Goal: Task Accomplishment & Management: Use online tool/utility

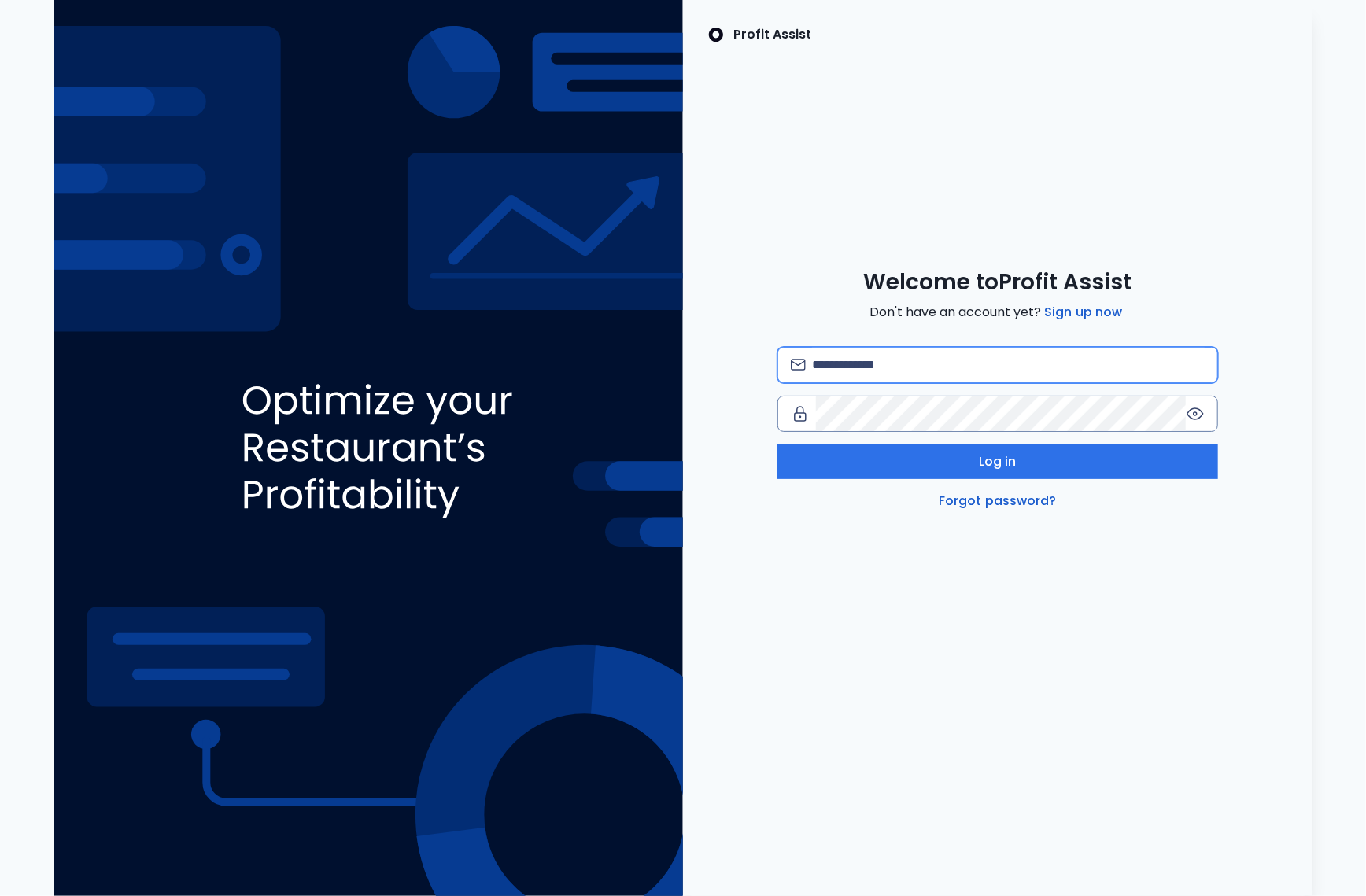
click at [833, 367] on input "email" at bounding box center [1007, 365] width 392 height 34
click at [967, 360] on input "**********" at bounding box center [1007, 365] width 392 height 34
type input "**********"
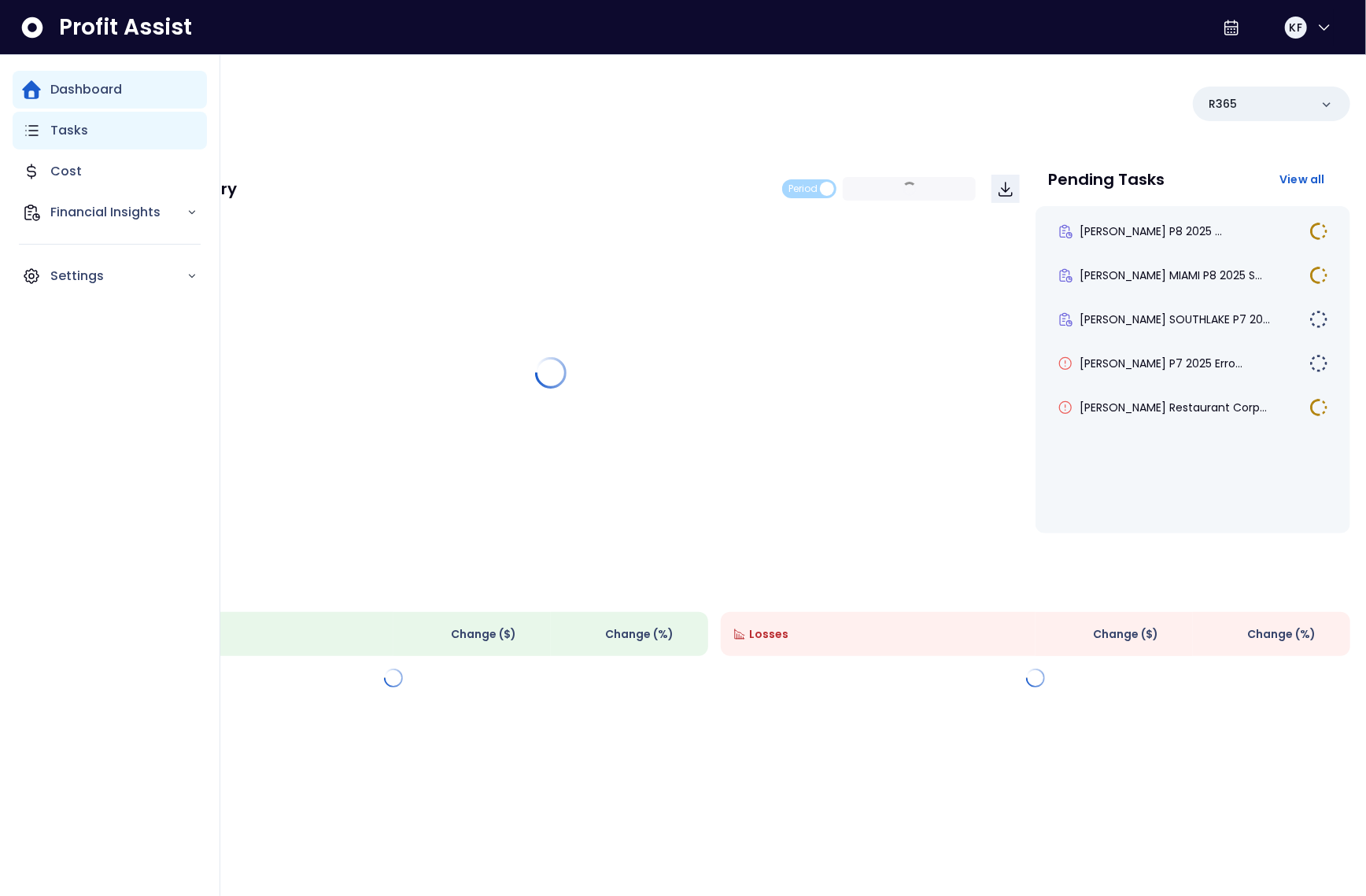
click at [62, 133] on p "Tasks" at bounding box center [69, 130] width 38 height 19
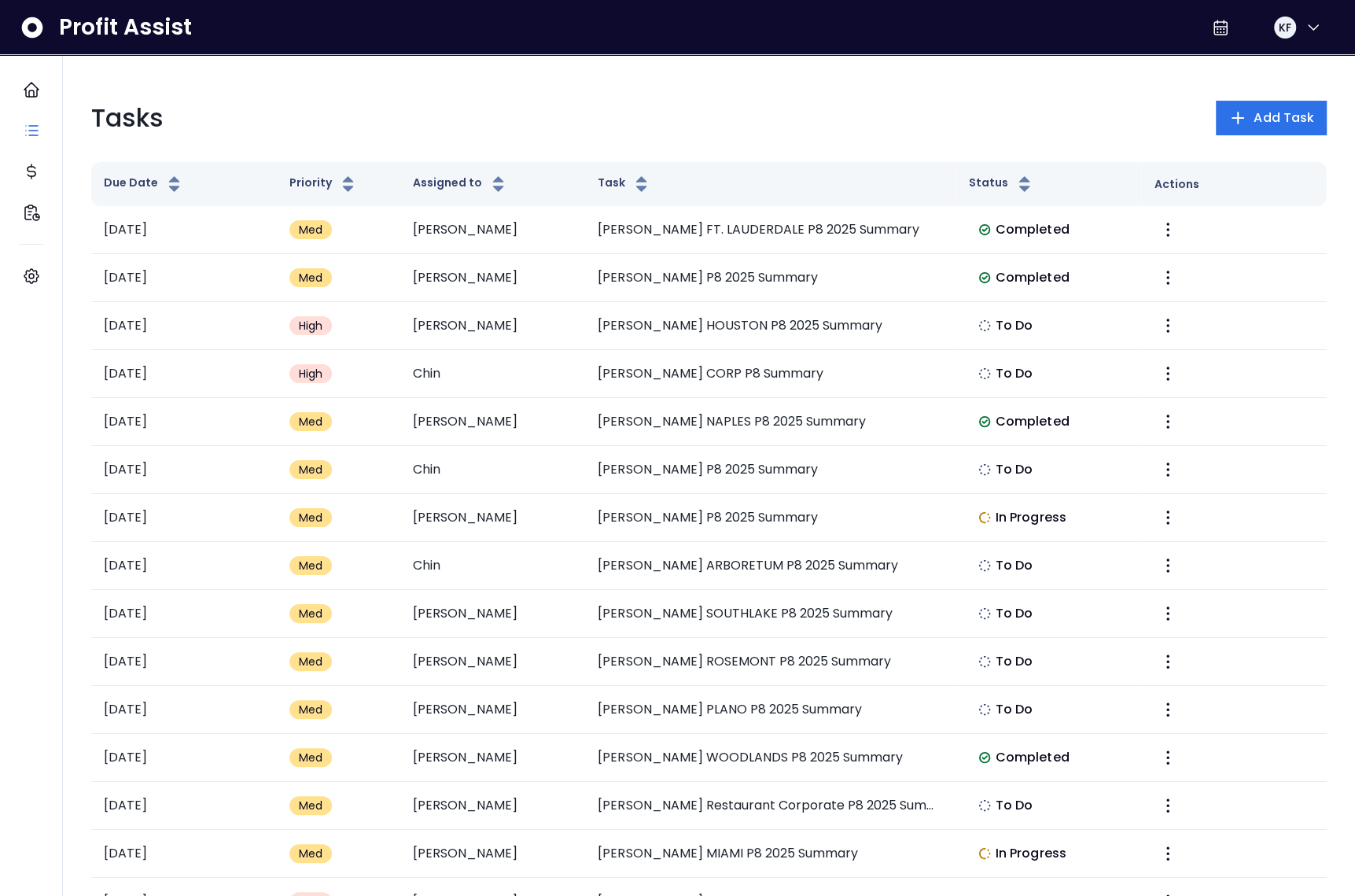
click at [618, 131] on div "Tasks Add Task" at bounding box center [709, 118] width 1236 height 38
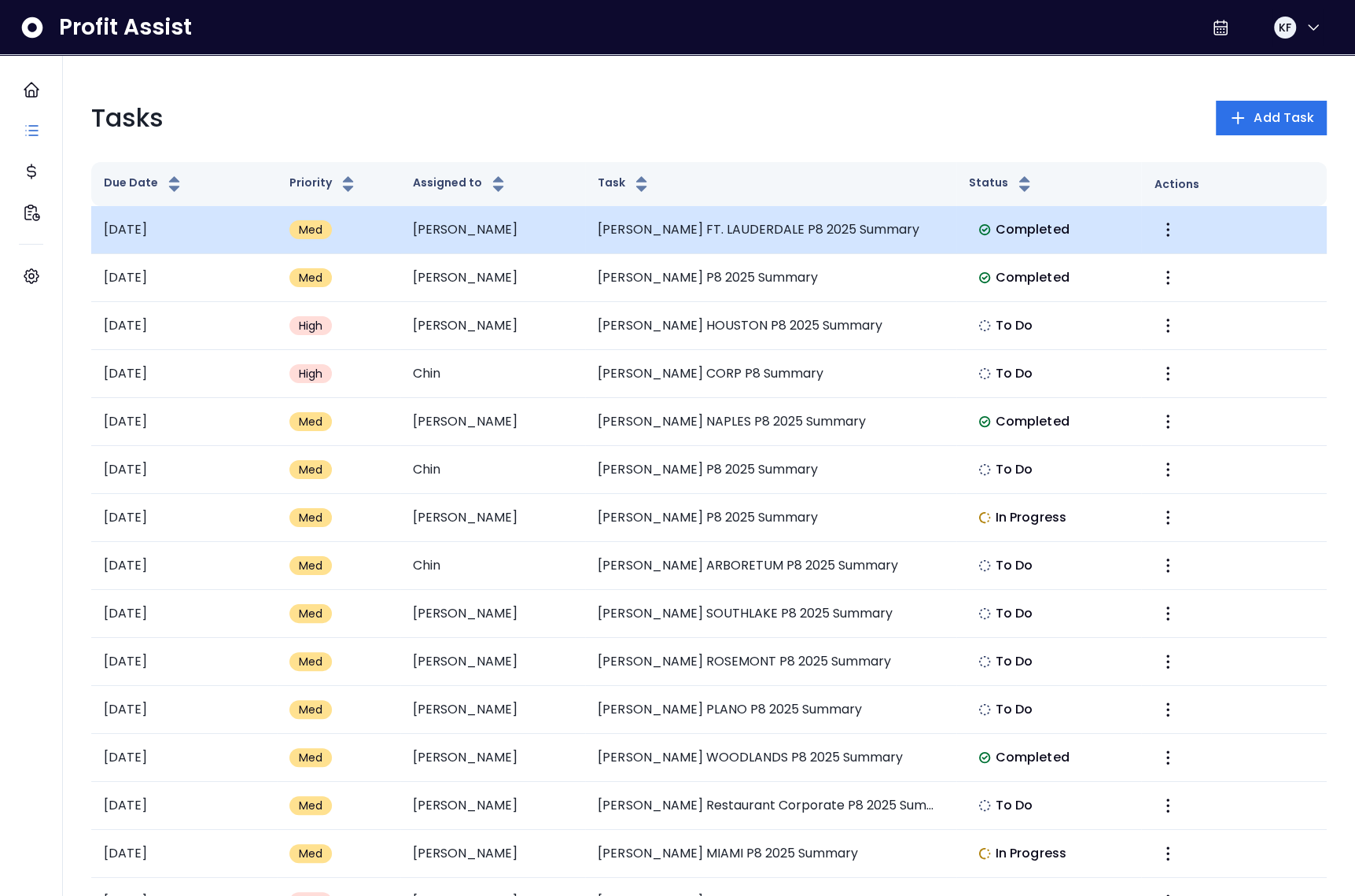
click at [599, 228] on td "[PERSON_NAME] FT. LAUDERDALE P8 2025 Summary" at bounding box center [770, 230] width 371 height 48
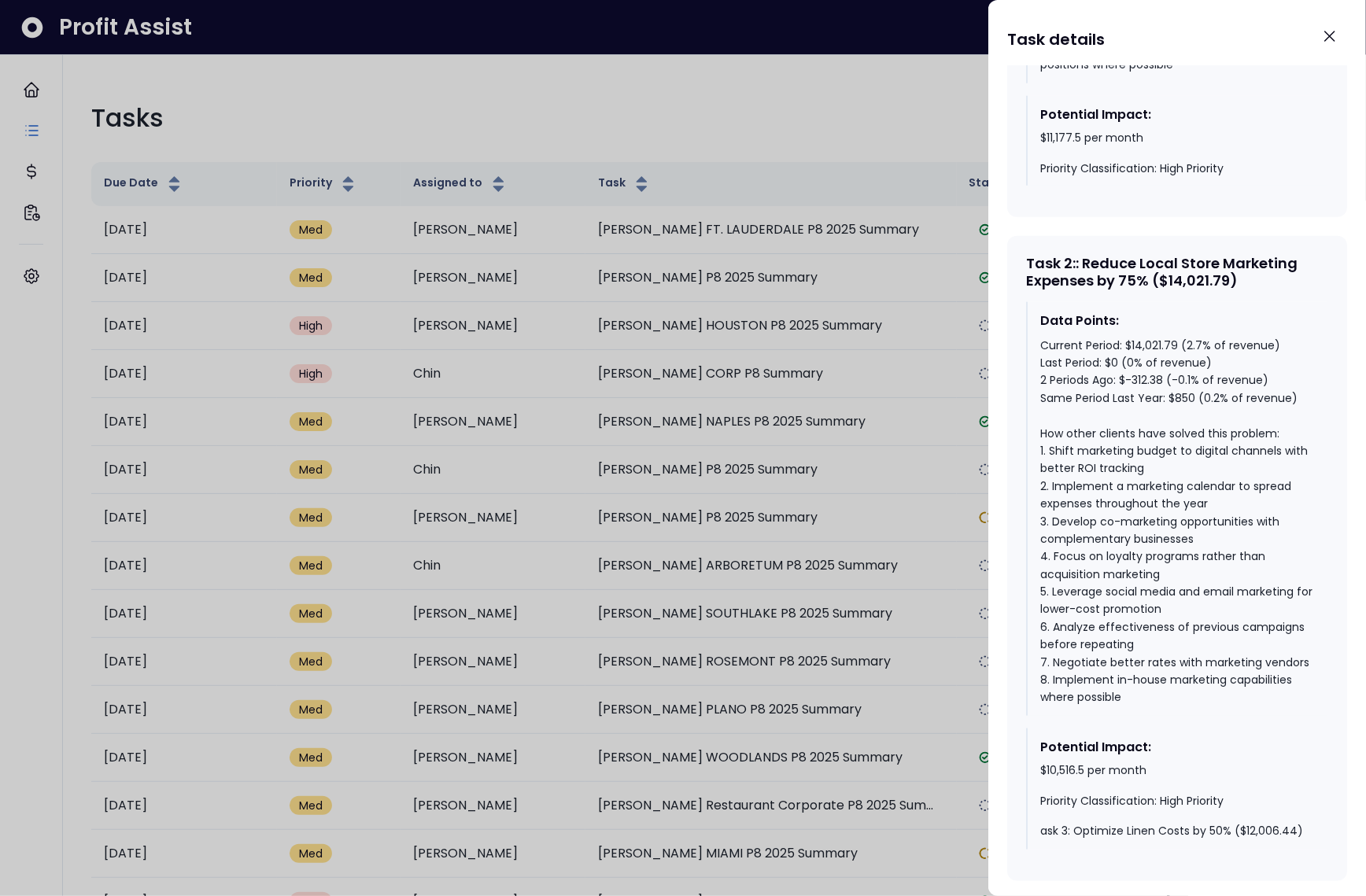
scroll to position [1171, 0]
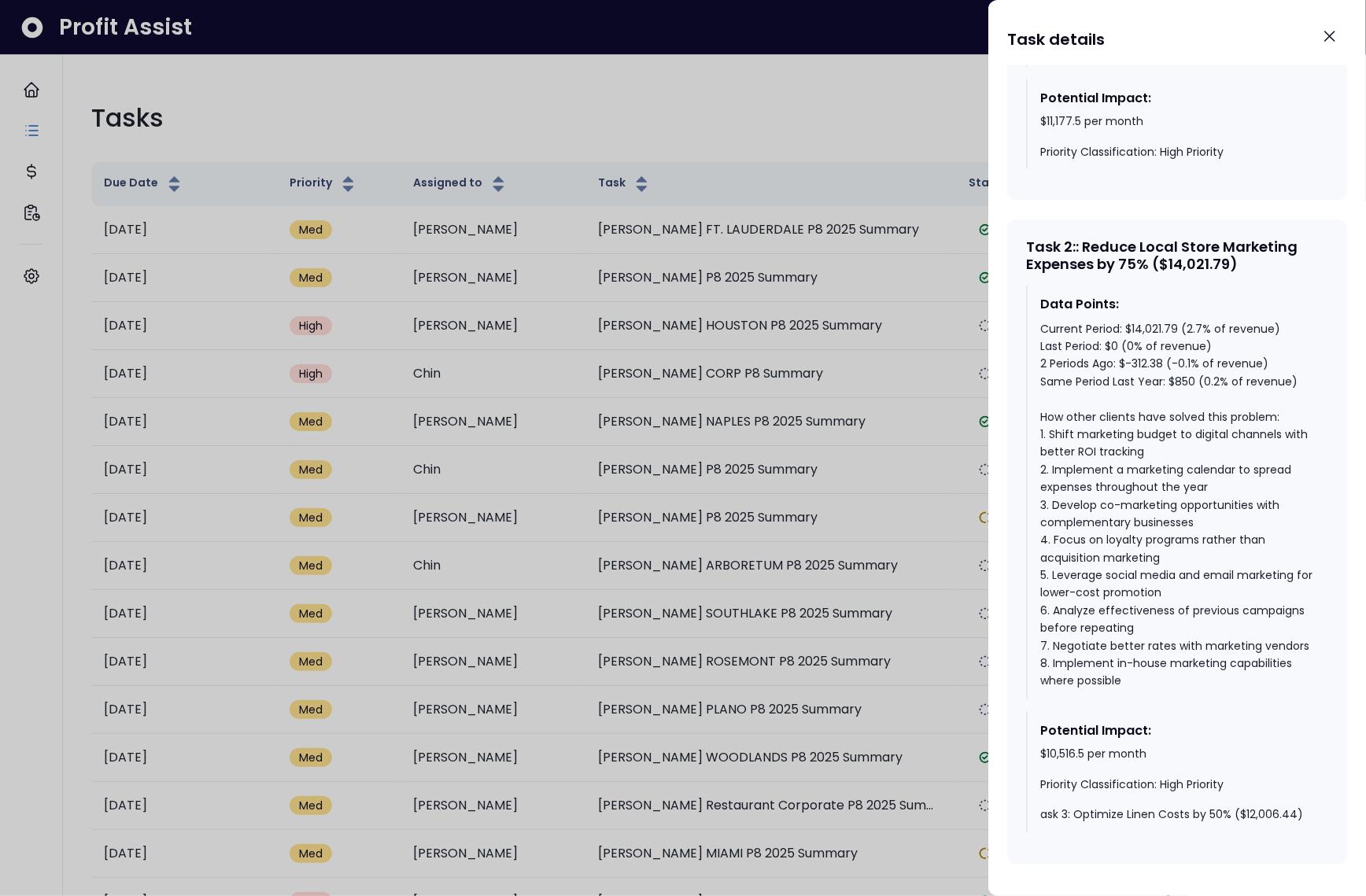
click at [802, 480] on div at bounding box center [683, 448] width 1366 height 896
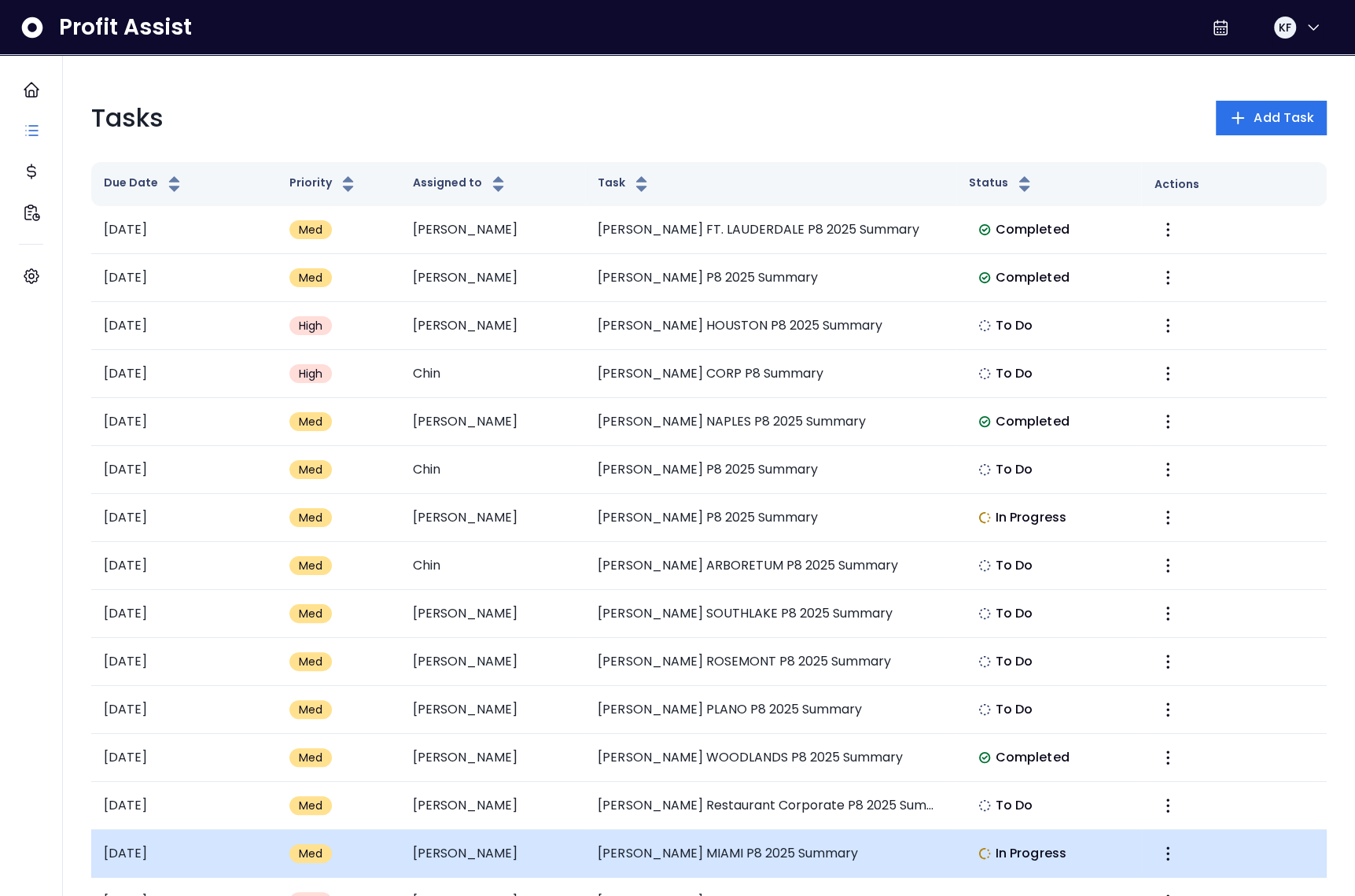
click at [774, 837] on td "[PERSON_NAME] MIAMI P8 2025 Summary" at bounding box center [770, 854] width 371 height 48
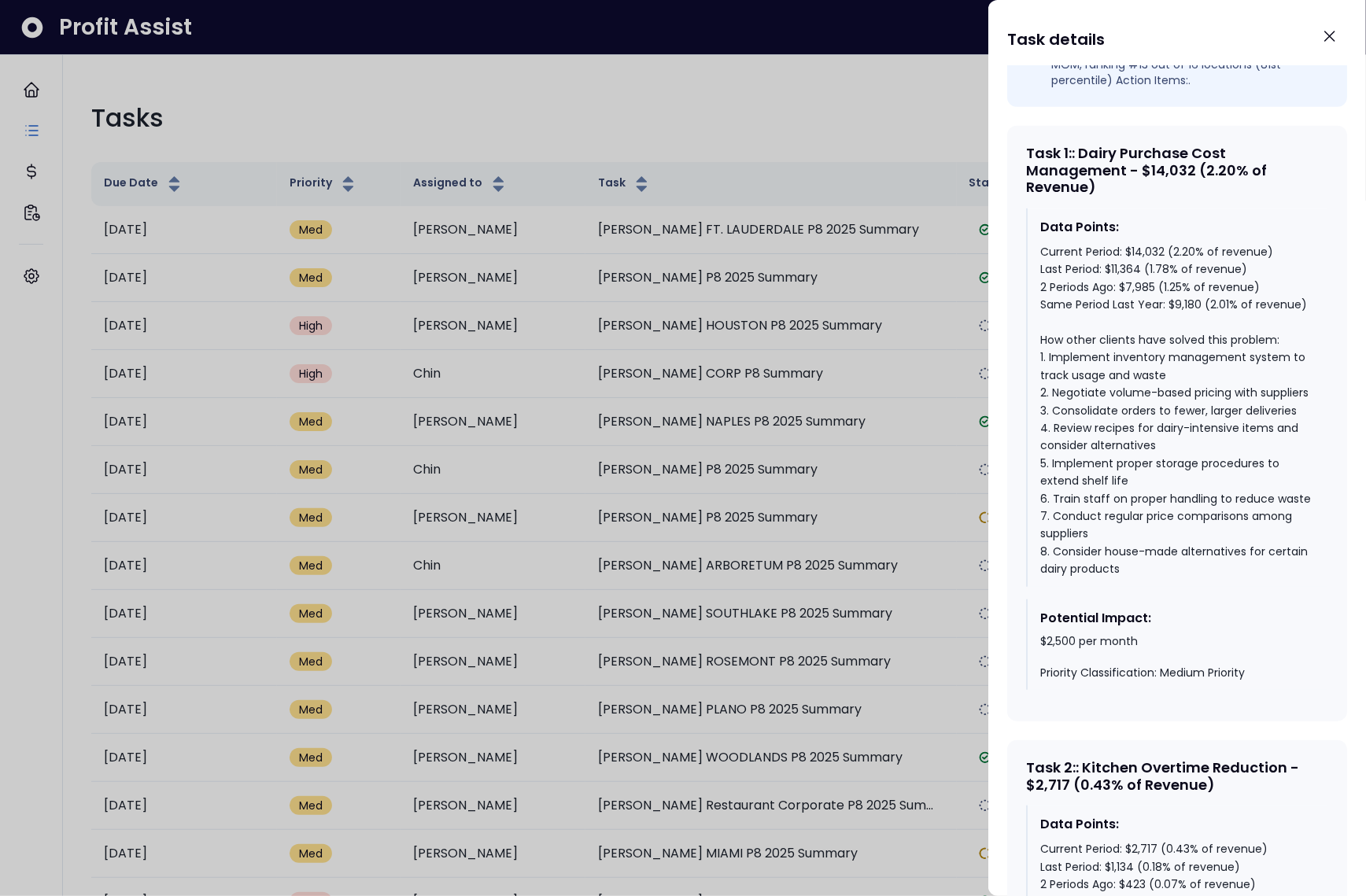
scroll to position [0, 0]
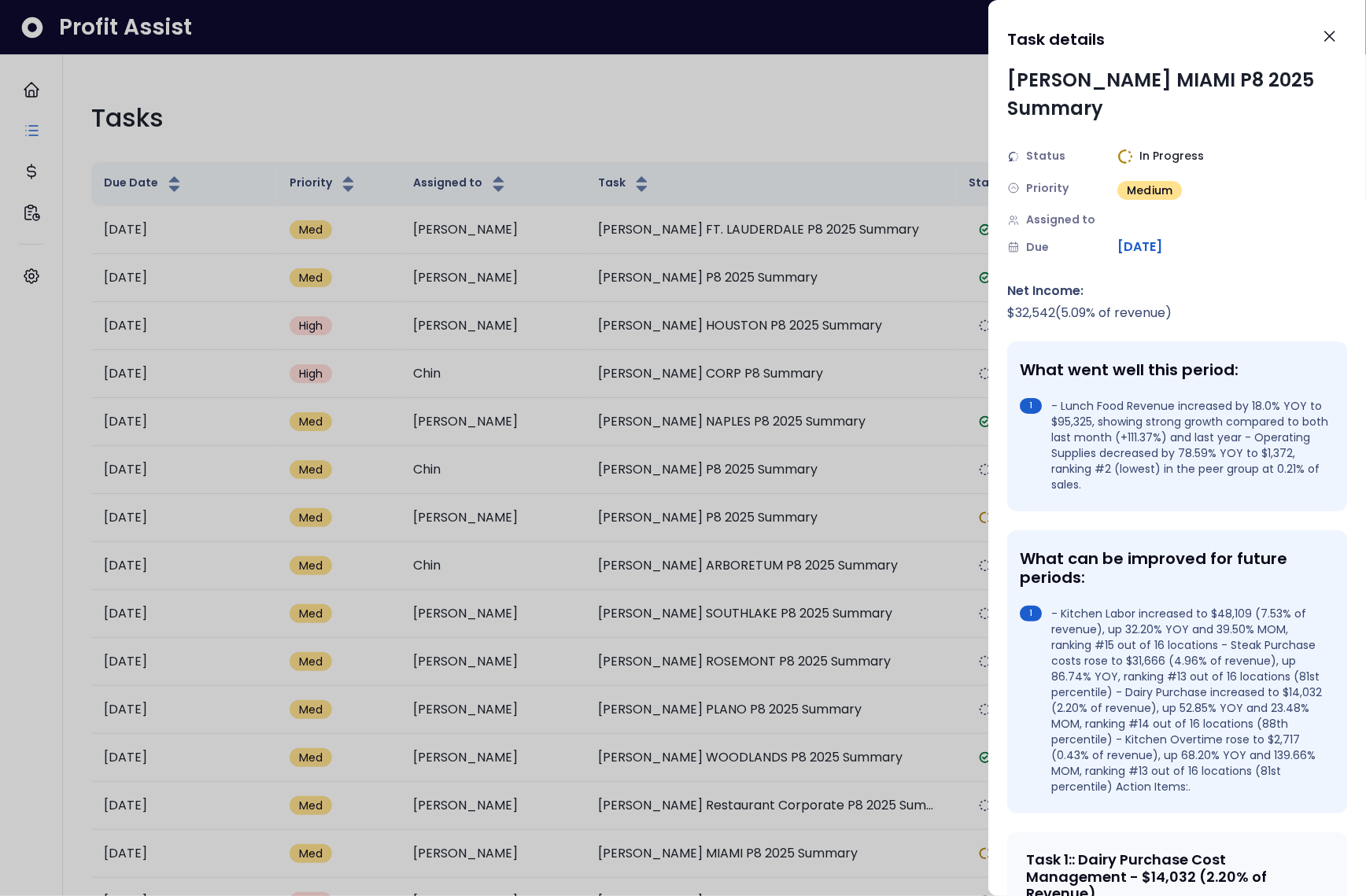
click at [840, 536] on div at bounding box center [683, 448] width 1366 height 896
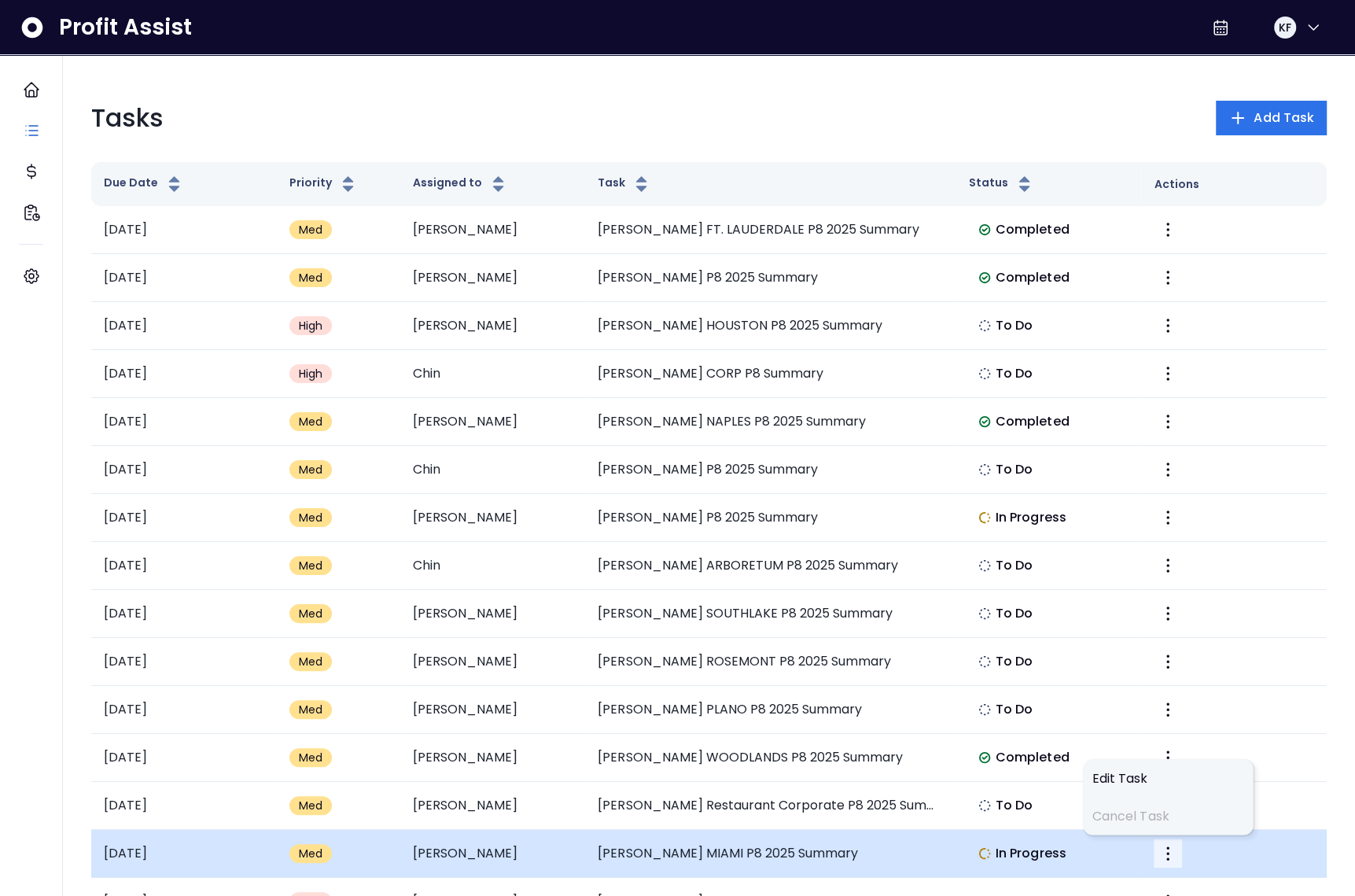
click at [1162, 848] on icon "More" at bounding box center [1167, 853] width 19 height 19
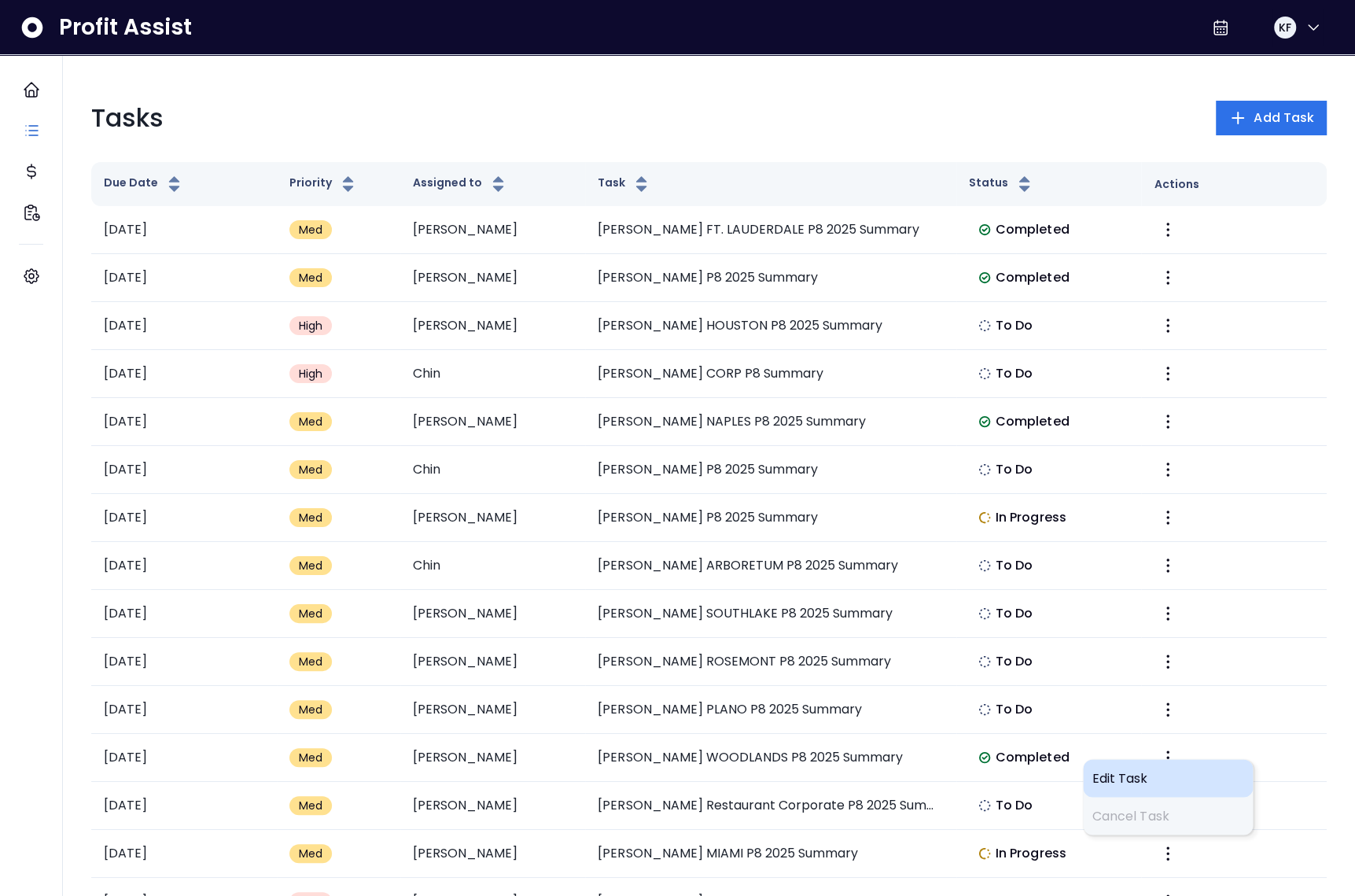
click at [1131, 770] on span "Edit Task" at bounding box center [1168, 777] width 151 height 19
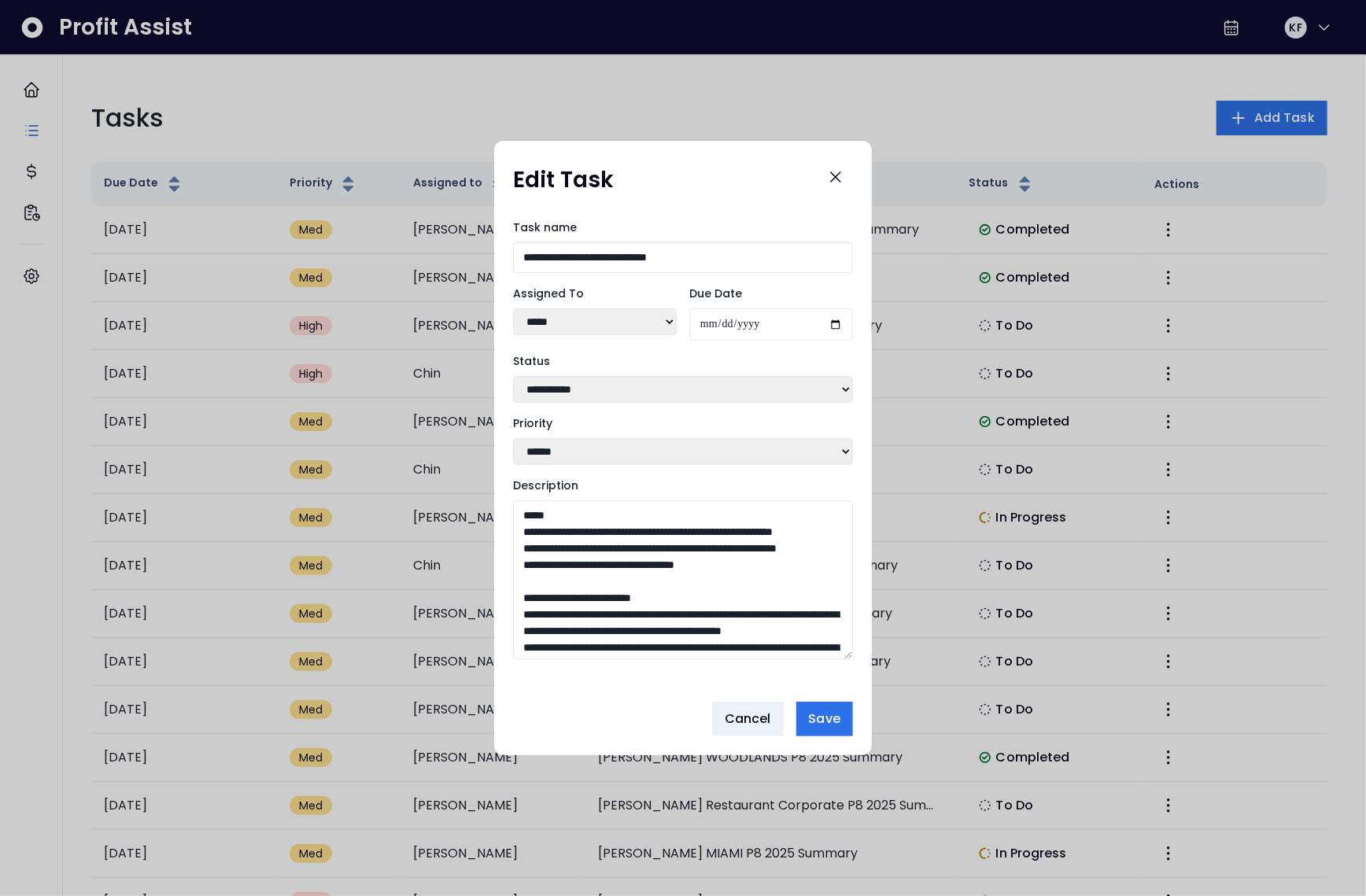
drag, startPoint x: 847, startPoint y: 618, endPoint x: 855, endPoint y: 699, distance: 81.4
click at [855, 699] on div "**********" at bounding box center [683, 447] width 378 height 614
click at [608, 602] on textarea "Description" at bounding box center [683, 580] width 340 height 159
click at [843, 170] on icon "Close" at bounding box center [835, 177] width 19 height 19
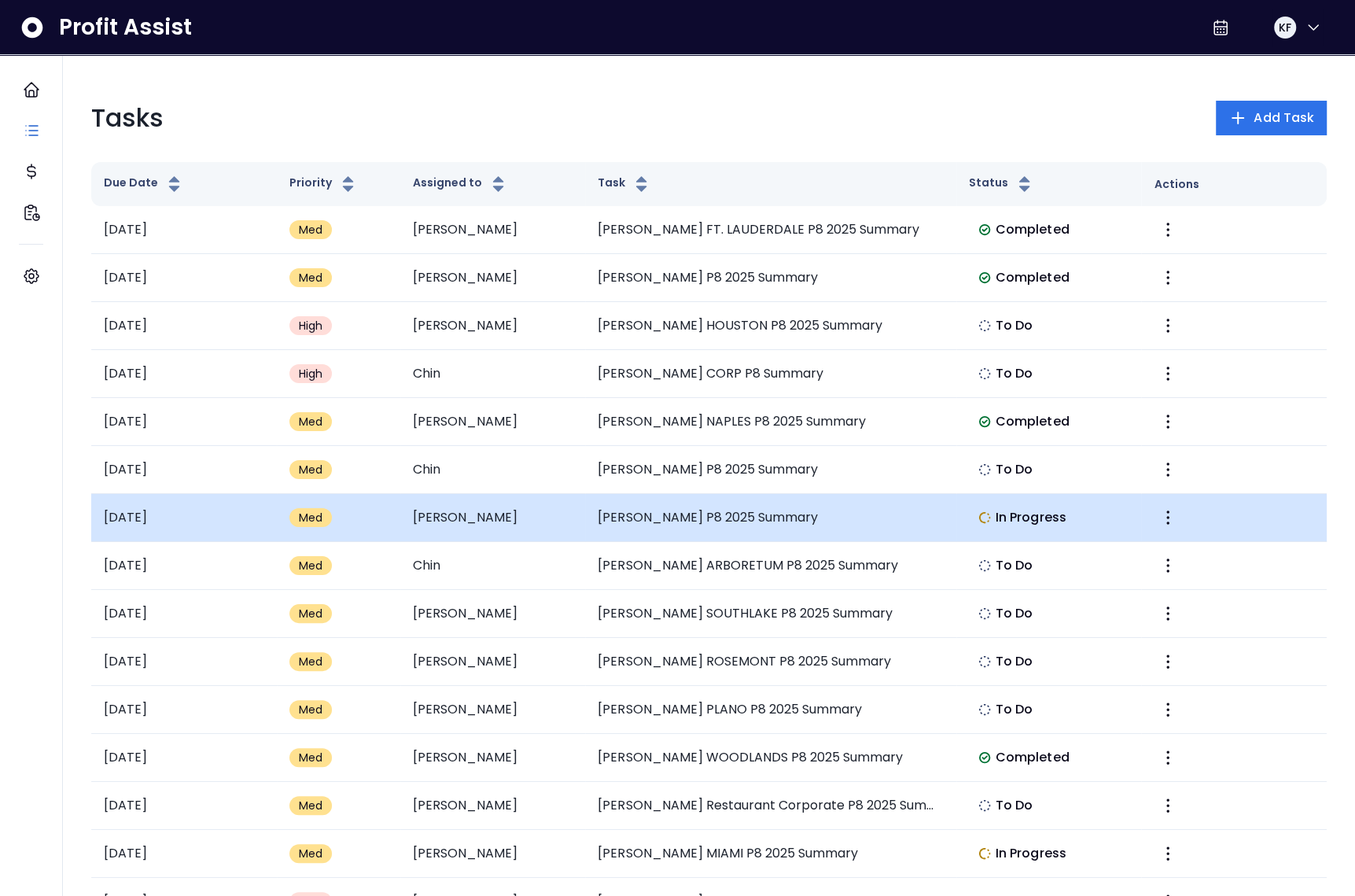
click at [779, 519] on td "[PERSON_NAME] P8 2025 Summary" at bounding box center [770, 517] width 371 height 48
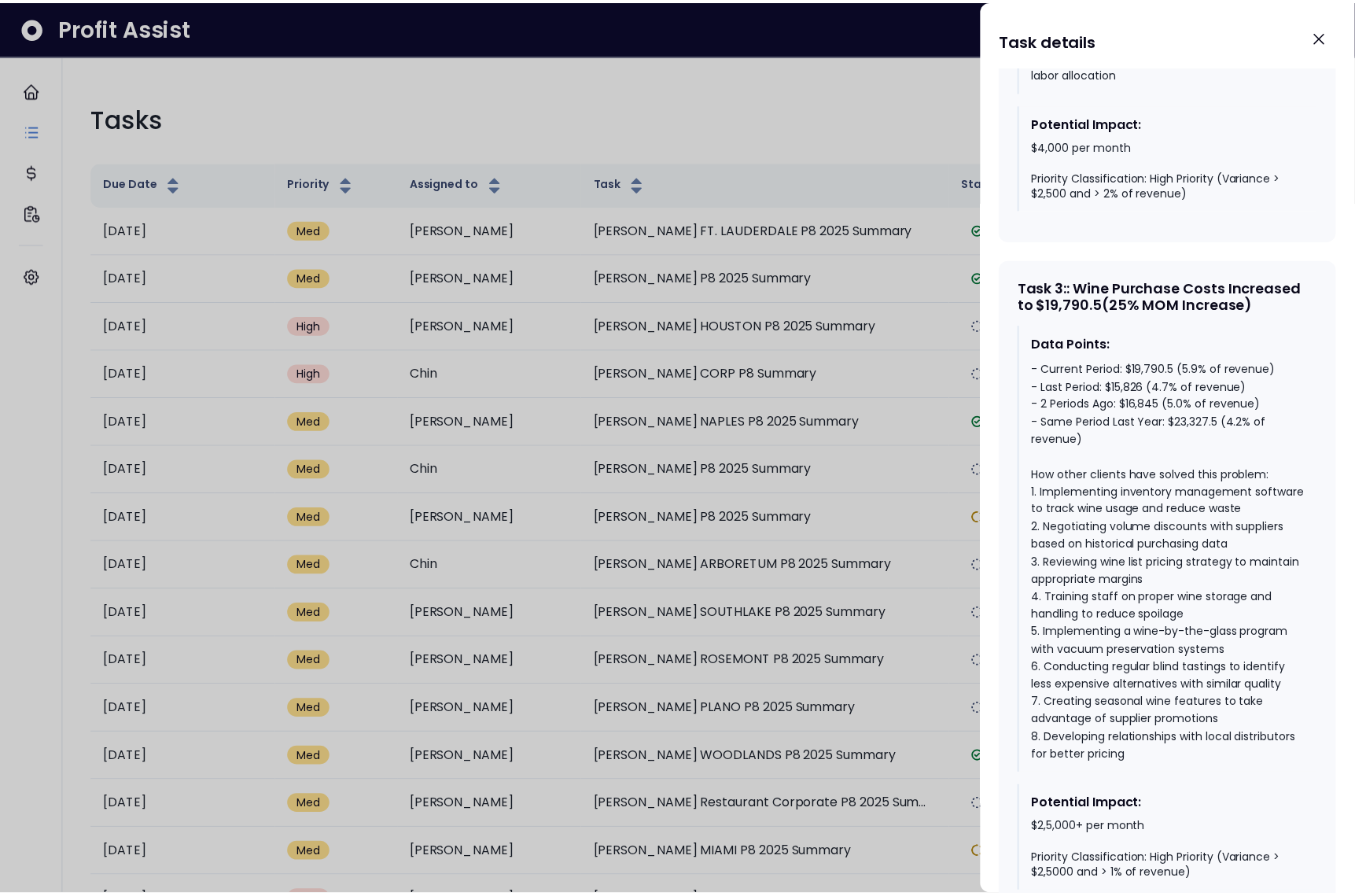
scroll to position [1939, 0]
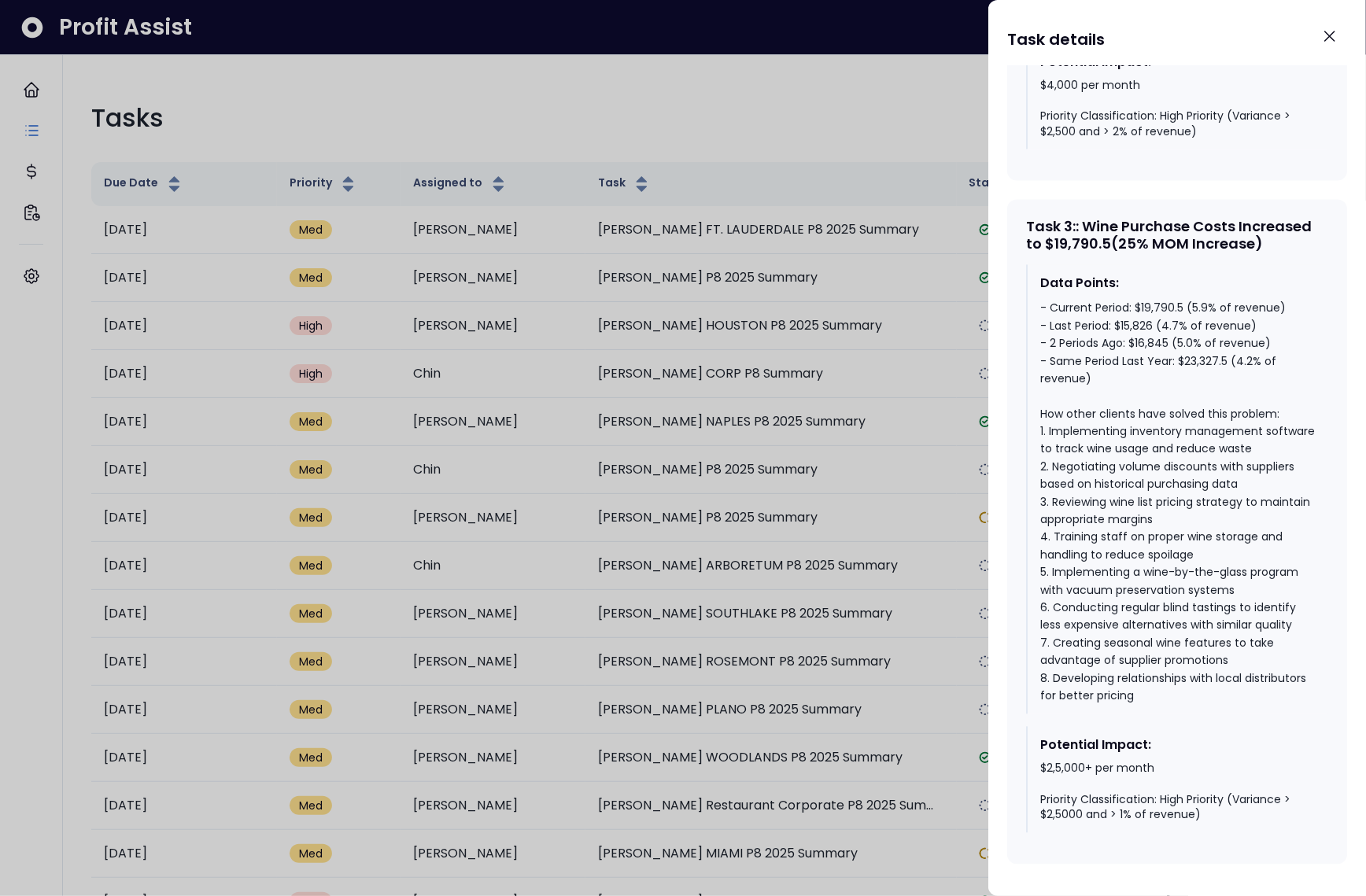
click at [857, 486] on div at bounding box center [683, 448] width 1366 height 896
